Goal: Find specific page/section: Find specific page/section

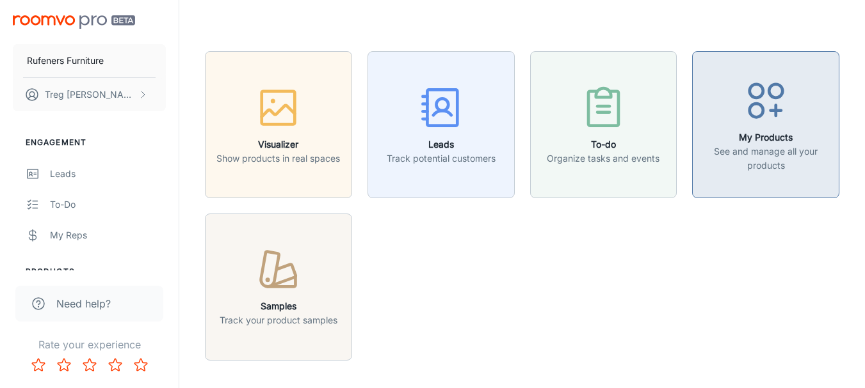
click at [751, 150] on p "See and manage all your products" at bounding box center [765, 159] width 131 height 28
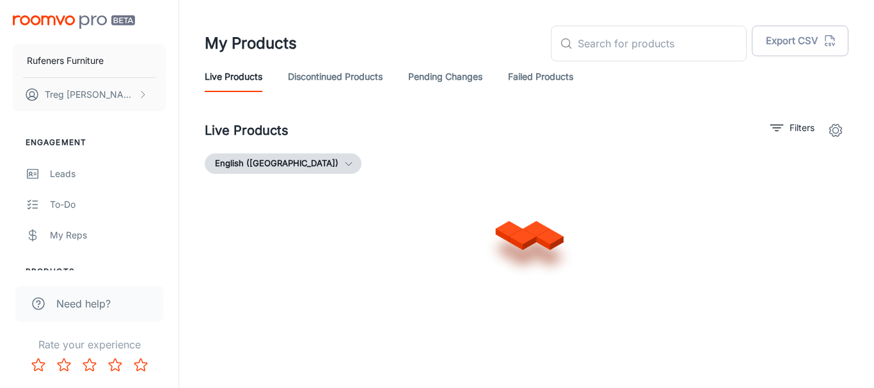
scroll to position [1055, 0]
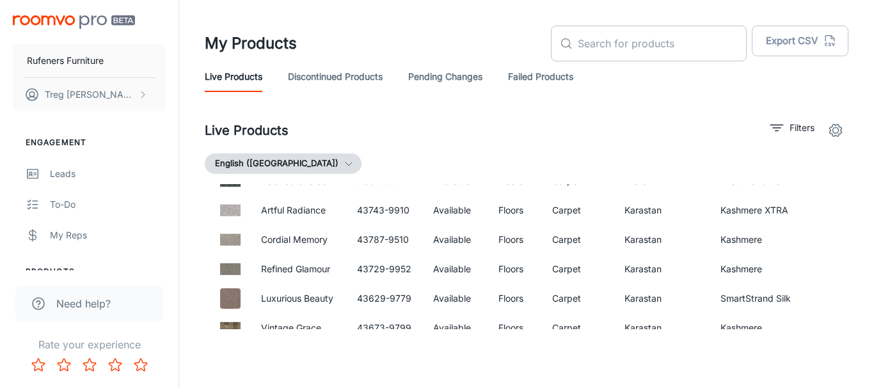
click at [637, 52] on input "text" at bounding box center [662, 44] width 169 height 36
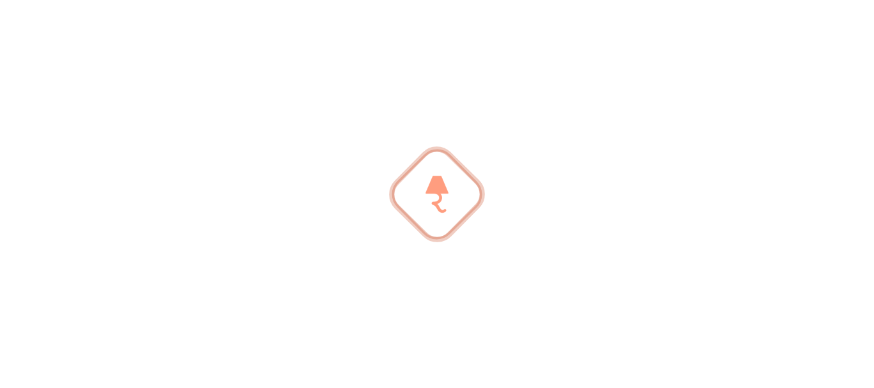
scroll to position [103, 0]
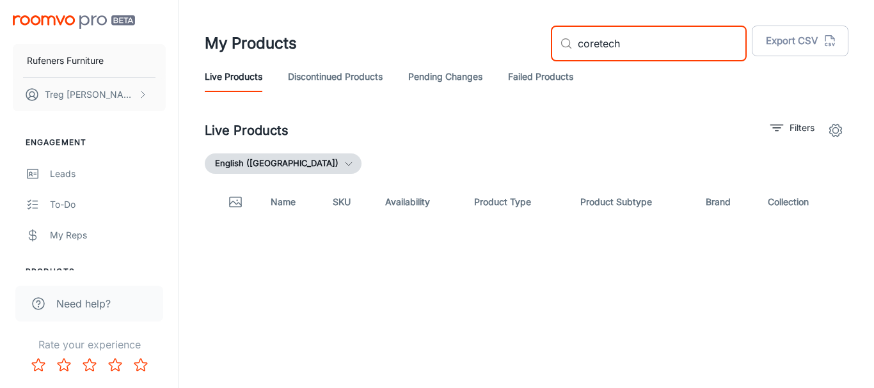
click at [621, 45] on input "coretech" at bounding box center [662, 44] width 169 height 36
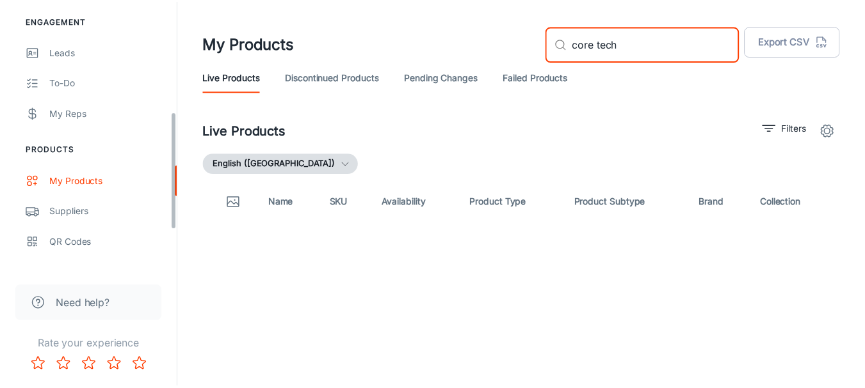
scroll to position [256, 0]
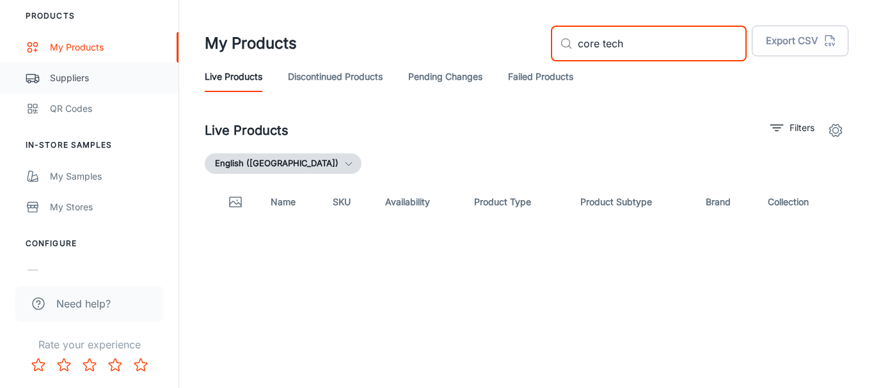
type input "core tech"
click at [89, 76] on div "Suppliers" at bounding box center [108, 78] width 116 height 14
